Goal: Go to known website: Access a specific website the user already knows

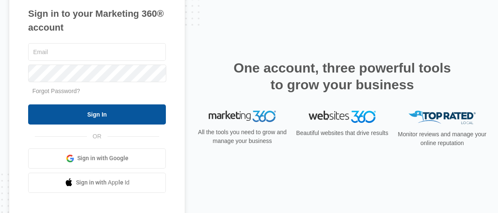
type input "[EMAIL_ADDRESS][DOMAIN_NAME]"
click at [91, 113] on input "Sign In" at bounding box center [97, 114] width 138 height 20
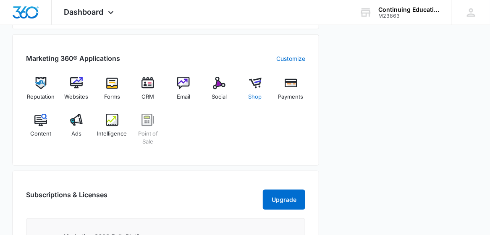
scroll to position [317, 0]
click at [249, 82] on img at bounding box center [255, 82] width 13 height 13
